Goal: Find specific page/section: Find specific page/section

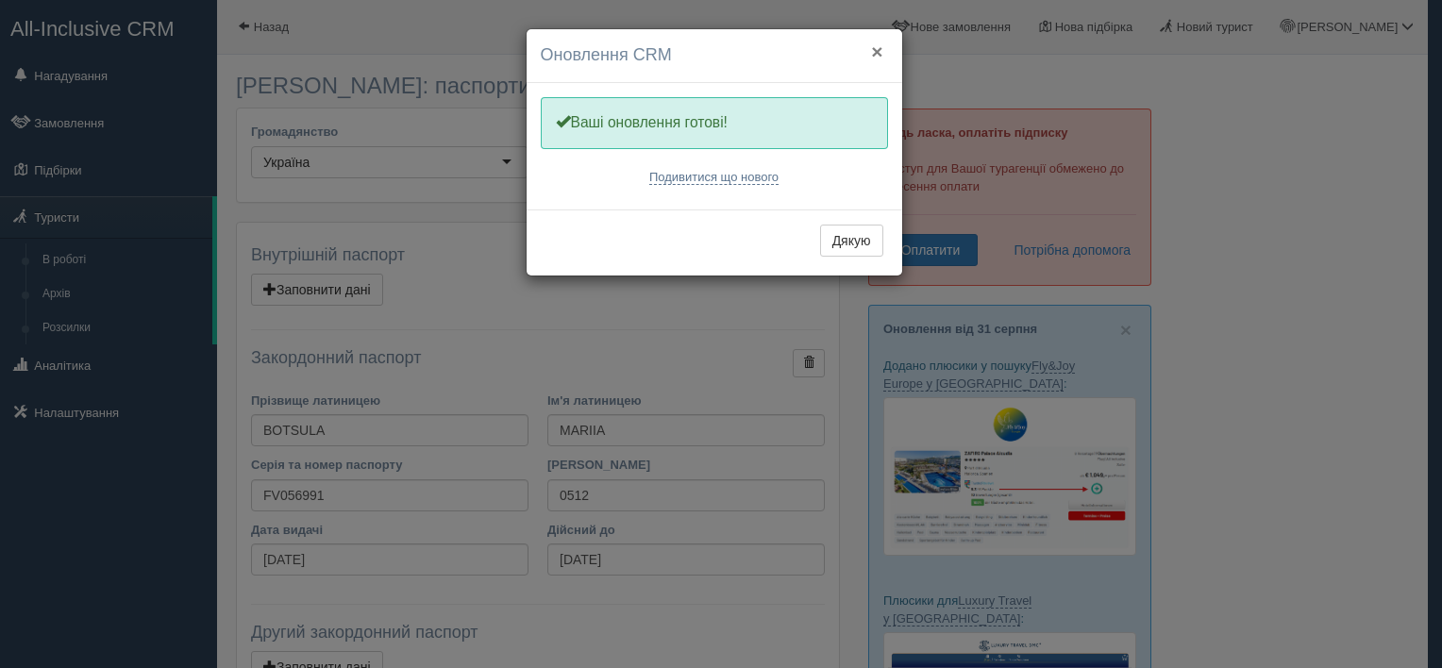
click at [878, 53] on button "×" at bounding box center [876, 52] width 11 height 20
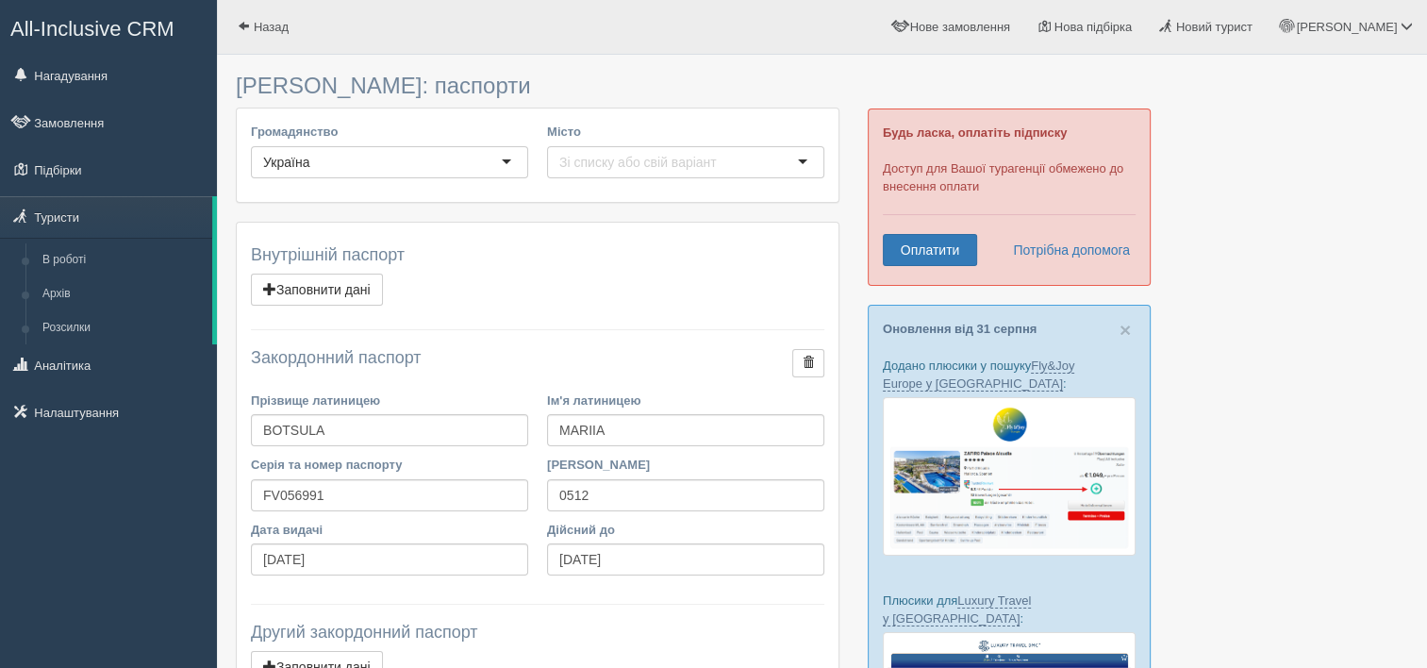
click at [362, 356] on h4 "Закордонний паспорт" at bounding box center [538, 365] width 574 height 33
click at [340, 83] on h3 "[PERSON_NAME]: паспорти" at bounding box center [538, 86] width 604 height 25
click at [64, 220] on link "Туристи" at bounding box center [106, 217] width 212 height 42
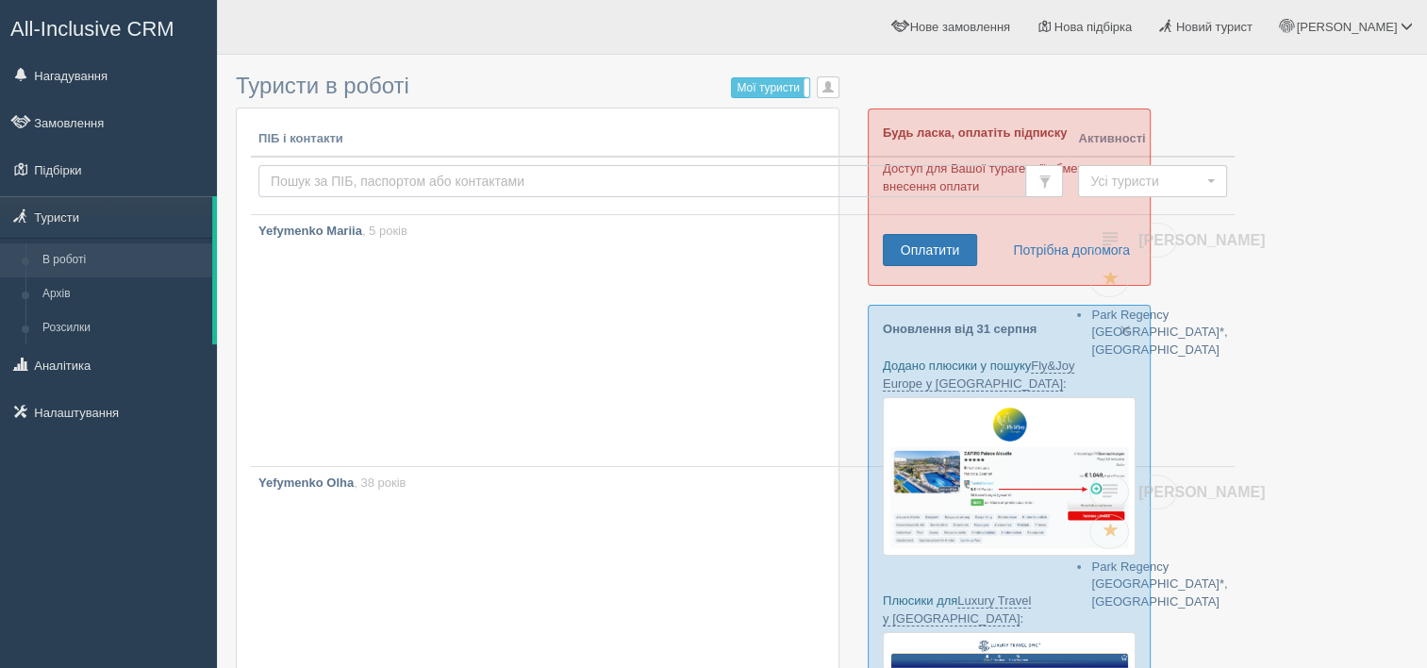
click at [368, 183] on input "text" at bounding box center [643, 181] width 768 height 32
type input "марія"
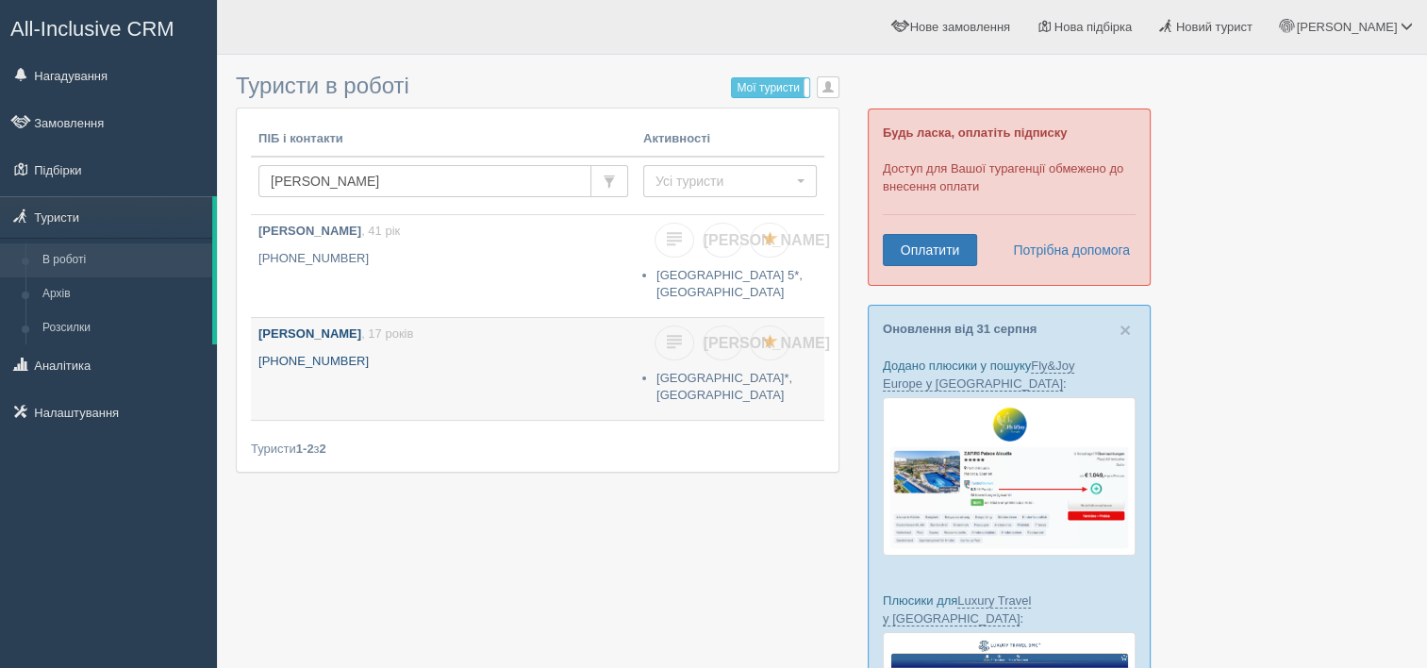
click at [309, 331] on b "Боцула Марія" at bounding box center [310, 333] width 103 height 14
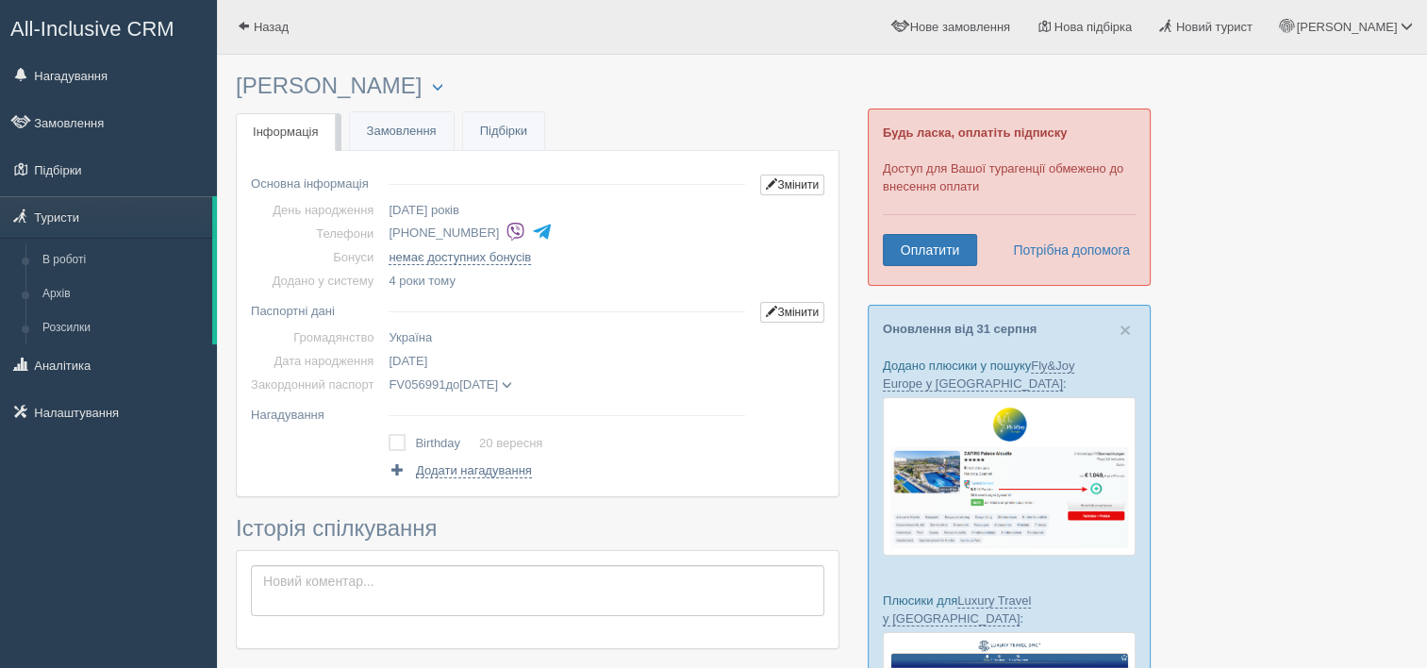
click at [433, 209] on td "20 вересня, 17 років" at bounding box center [567, 210] width 372 height 24
drag, startPoint x: 506, startPoint y: 208, endPoint x: 366, endPoint y: 200, distance: 139.8
click at [366, 200] on tr "День народження 20 вересня, 17 років" at bounding box center [538, 210] width 574 height 24
drag, startPoint x: 366, startPoint y: 200, endPoint x: 540, endPoint y: 204, distance: 173.6
click at [540, 204] on td "20 вересня, 17 років" at bounding box center [567, 210] width 372 height 24
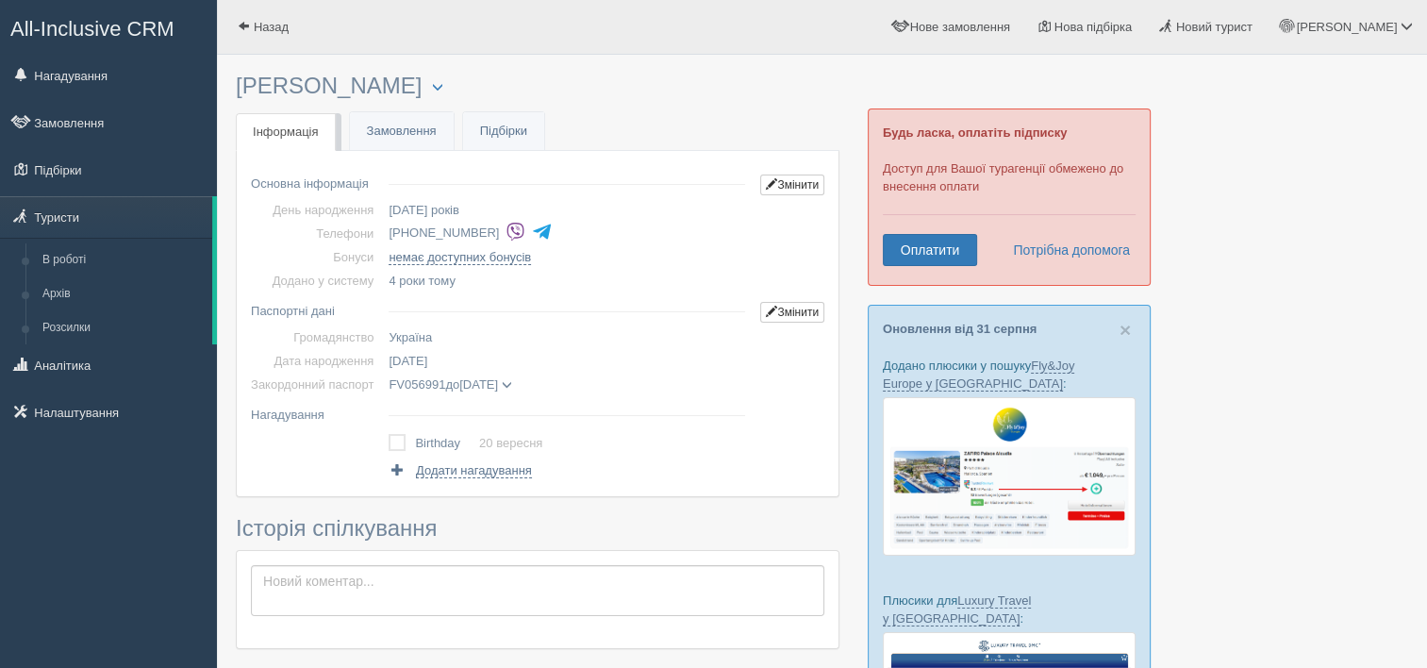
click at [616, 220] on li "+380 96 183 5739" at bounding box center [571, 233] width 364 height 26
drag, startPoint x: 462, startPoint y: 364, endPoint x: 371, endPoint y: 360, distance: 91.6
click at [371, 360] on tr "Дата народження 20.09.2007" at bounding box center [538, 361] width 574 height 24
drag, startPoint x: 371, startPoint y: 360, endPoint x: 403, endPoint y: 362, distance: 32.1
drag, startPoint x: 403, startPoint y: 362, endPoint x: 576, endPoint y: 434, distance: 187.8
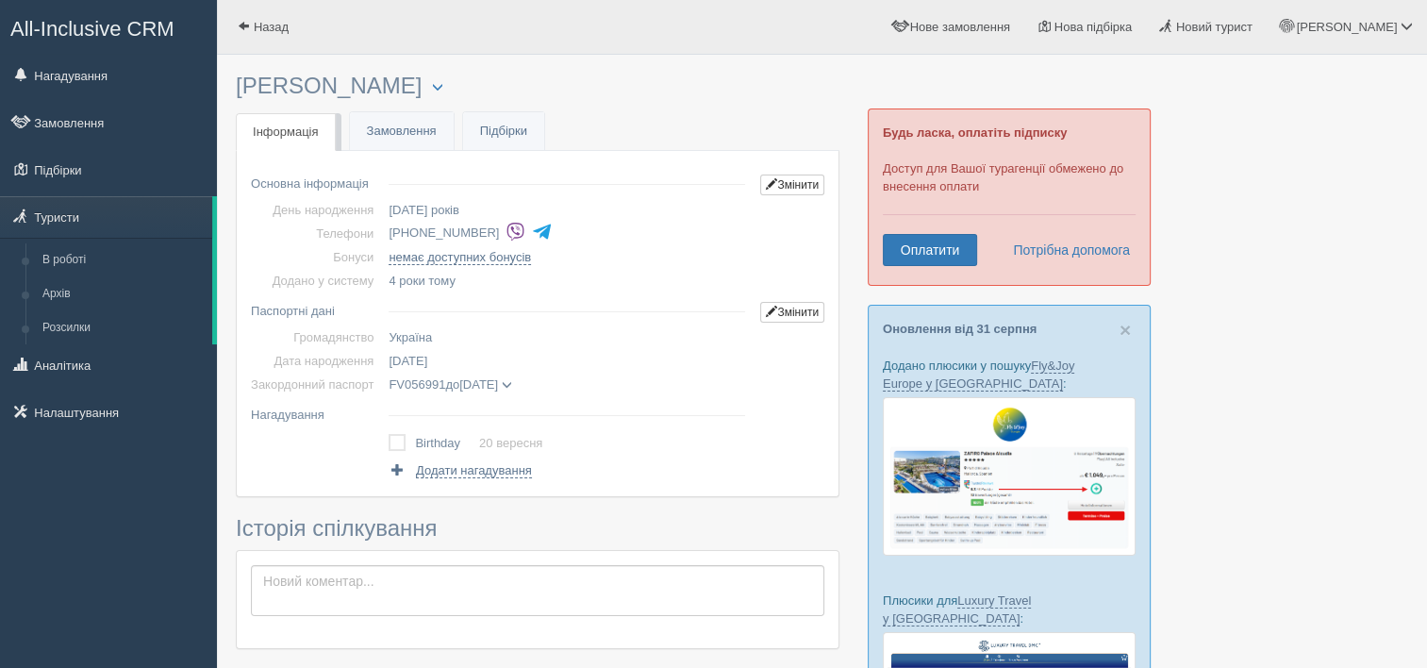
click at [581, 434] on div "Birthday 20 вересня виконано! Додати нагадування" at bounding box center [571, 454] width 364 height 49
click at [1298, 483] on div at bounding box center [822, 596] width 1173 height 1065
